Goal: Check status: Check status

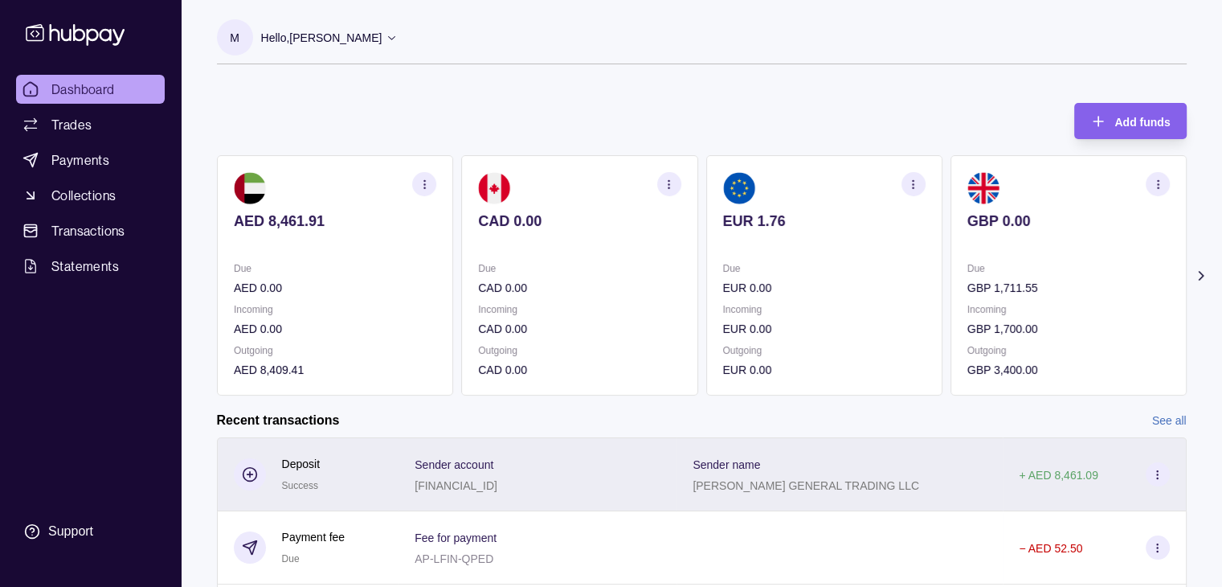
click at [864, 487] on p "[PERSON_NAME] GENERAL TRADING LLC" at bounding box center [806, 485] width 227 height 13
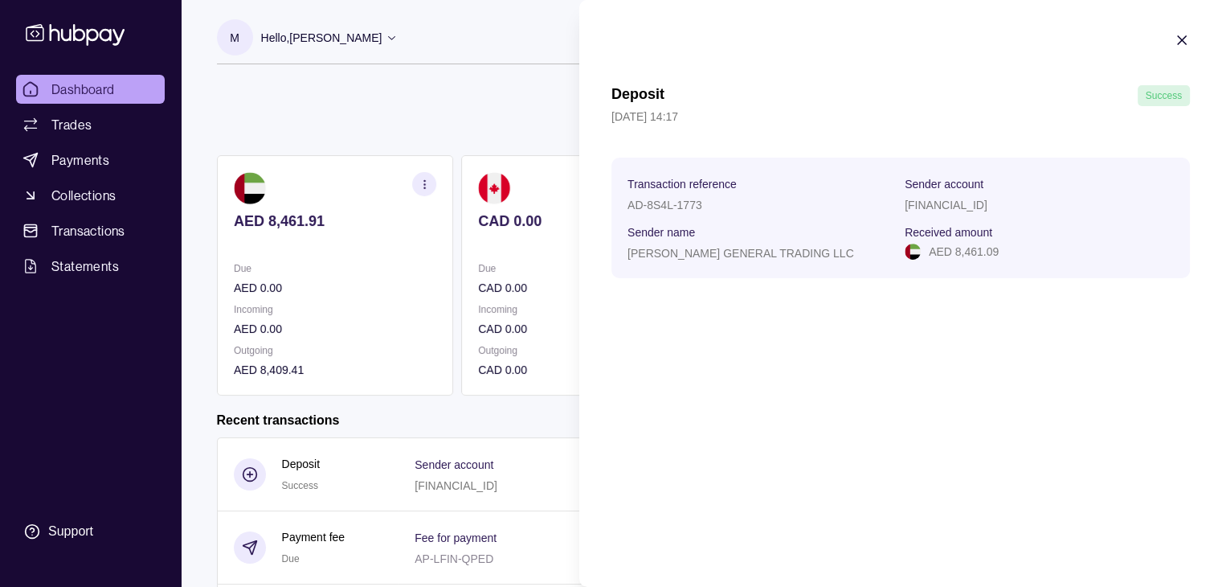
click at [1174, 43] on icon "button" at bounding box center [1182, 40] width 16 height 16
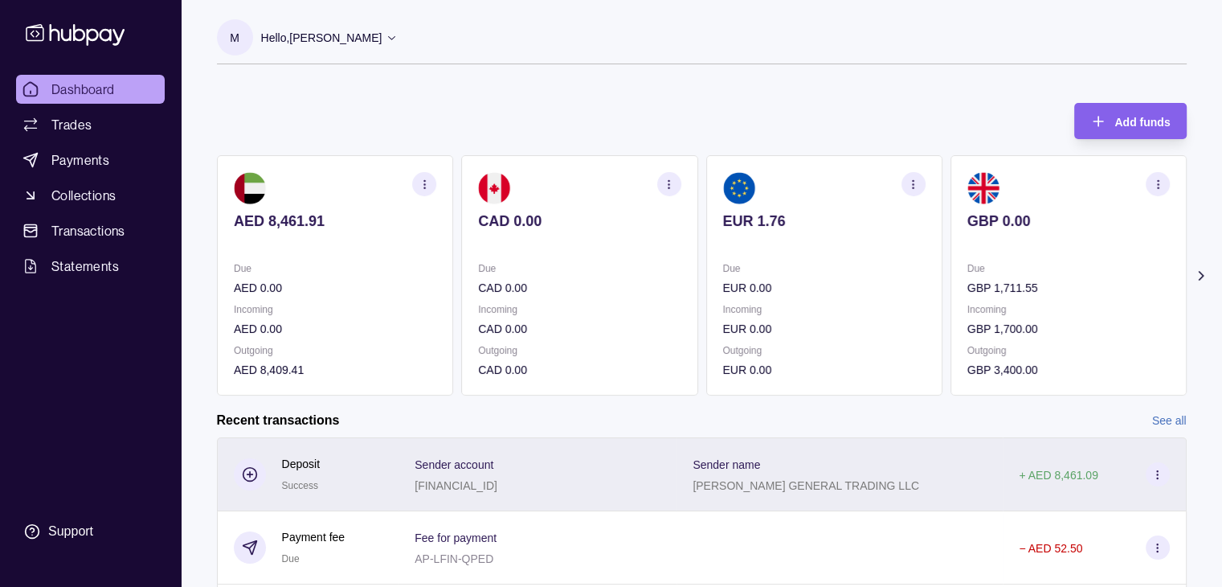
click at [1093, 478] on div "+ AED 8,461.09" at bounding box center [1094, 474] width 150 height 24
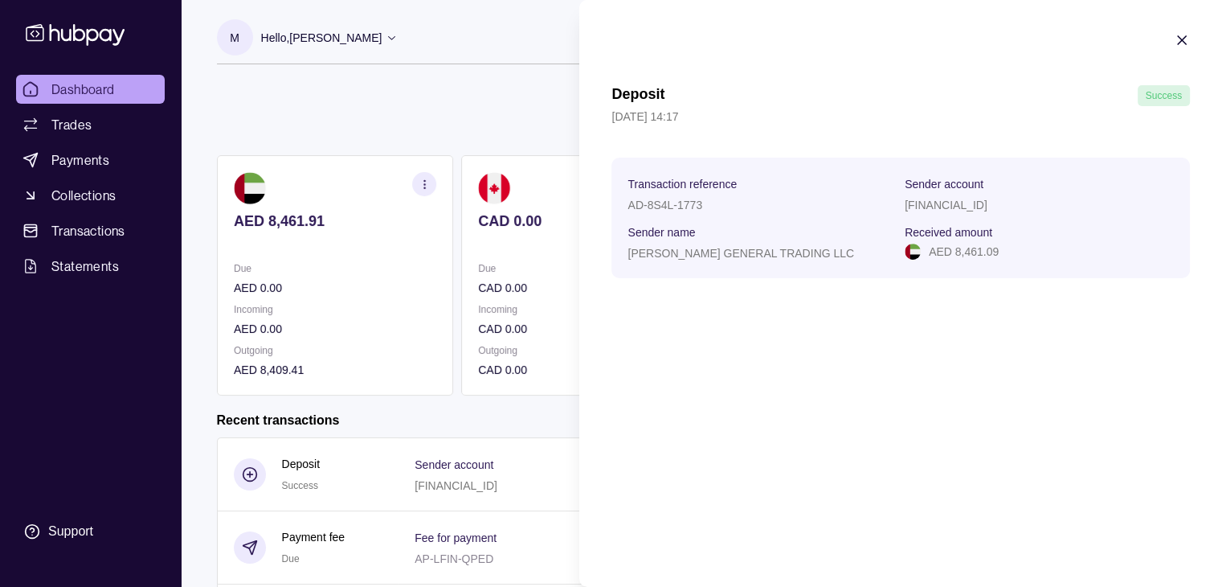
click at [1184, 32] on icon "button" at bounding box center [1182, 40] width 16 height 16
